Goal: Information Seeking & Learning: Learn about a topic

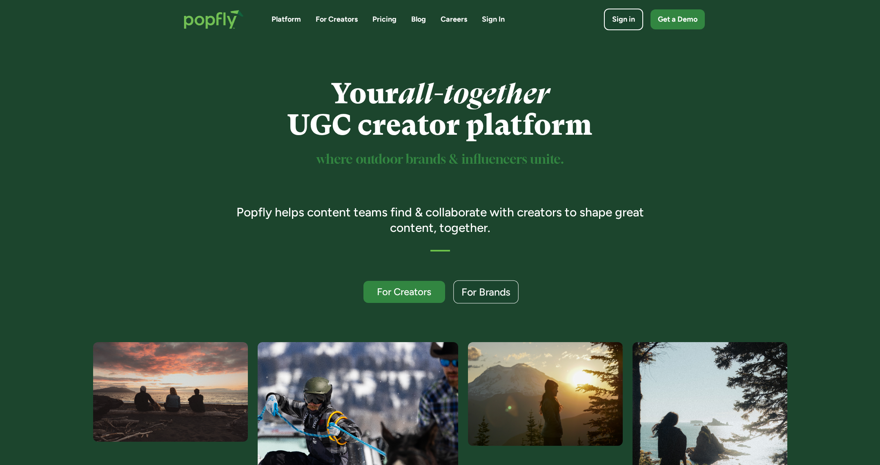
click at [492, 285] on link "For Brands" at bounding box center [485, 292] width 65 height 23
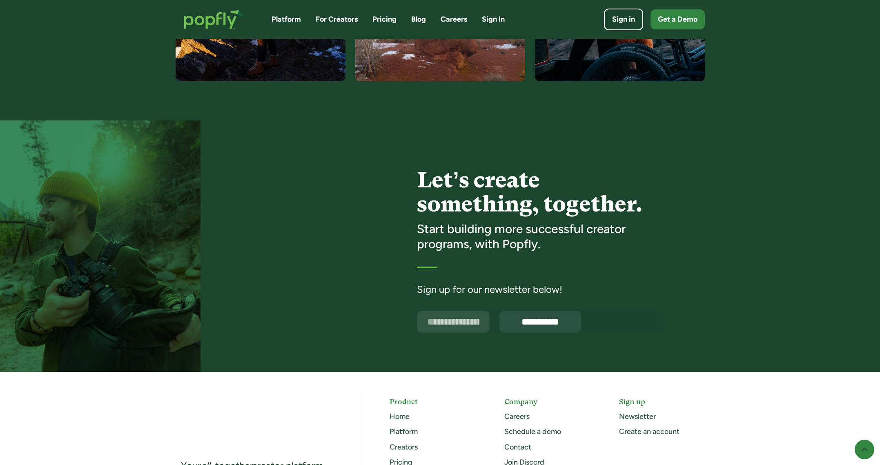
scroll to position [1917, 0]
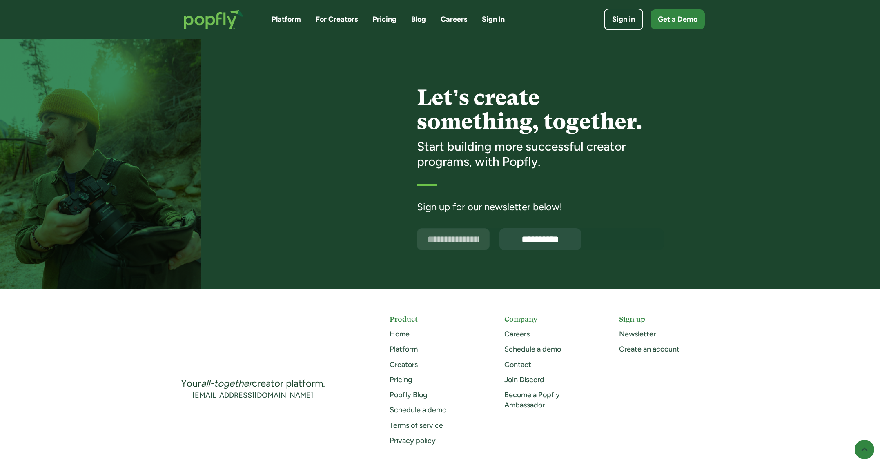
click at [404, 377] on link "Pricing" at bounding box center [401, 379] width 23 height 9
